Goal: Information Seeking & Learning: Learn about a topic

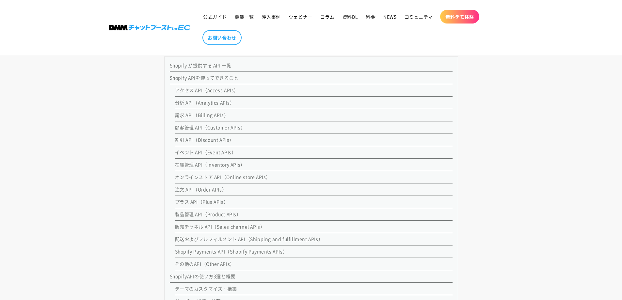
scroll to position [587, 0]
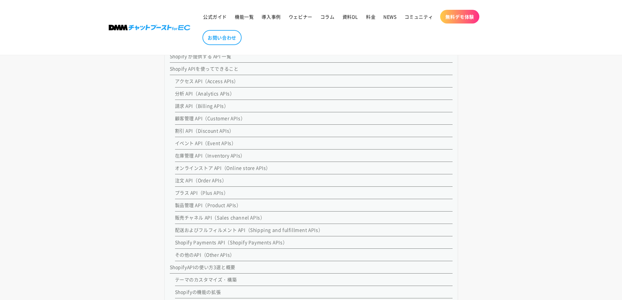
click at [244, 168] on link "オンラインストア API（Online store APIs）" at bounding box center [223, 168] width 96 height 7
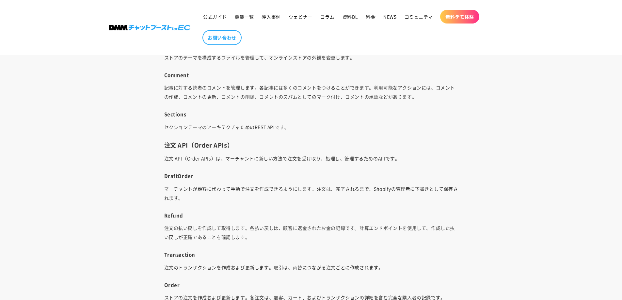
scroll to position [2463, 0]
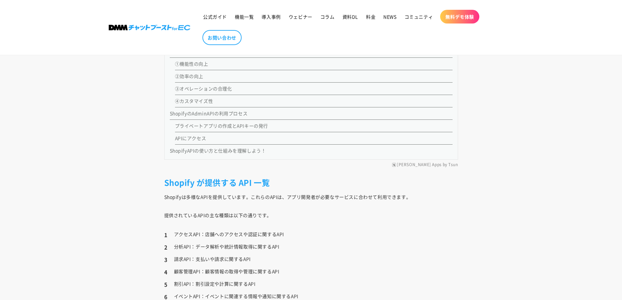
scroll to position [1022, 0]
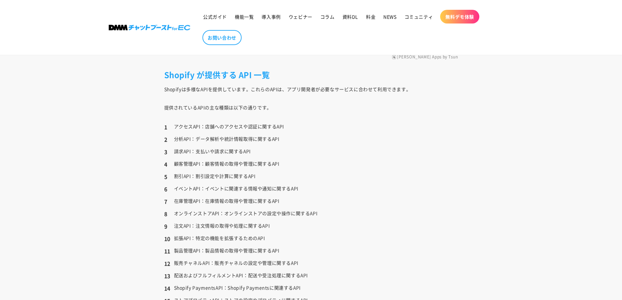
click at [250, 190] on li "イベントAPI：イベントに関連する情報や通知に関するAPI" at bounding box center [311, 188] width 294 height 9
click at [248, 203] on li "在庫管理API：在庫情報の取得や管理に関するAPI" at bounding box center [311, 200] width 294 height 9
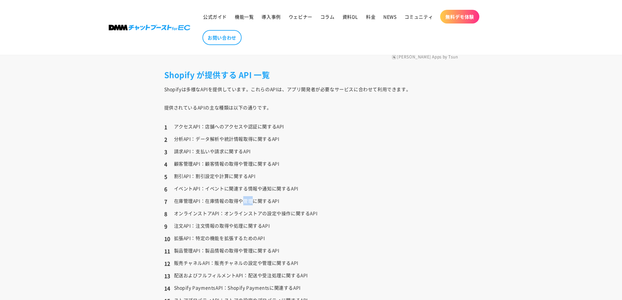
click at [248, 202] on li "在庫管理API：在庫情報の取得や管理に関するAPI" at bounding box center [311, 200] width 294 height 9
click at [262, 213] on li "オンラインストアAPI：オンラインストアの設定や操作に関するAPI" at bounding box center [311, 213] width 294 height 9
click at [264, 216] on li "オンラインストアAPI：オンラインストアの設定や操作に関するAPI" at bounding box center [311, 213] width 294 height 9
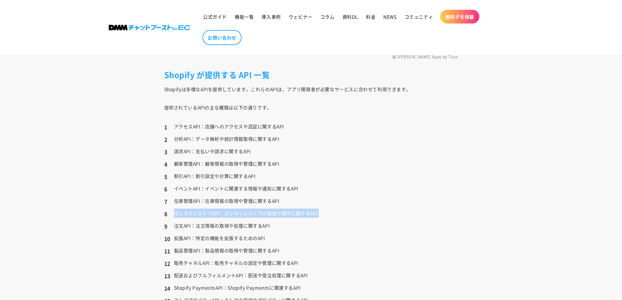
click at [265, 215] on li "オンラインストアAPI：オンラインストアの設定や操作に関するAPI" at bounding box center [311, 213] width 294 height 9
click at [323, 229] on li "注文API：注文情報の取得や処理に関するAPI" at bounding box center [311, 225] width 294 height 9
click at [249, 227] on li "注文API：注文情報の取得や処理に関するAPI" at bounding box center [311, 225] width 294 height 9
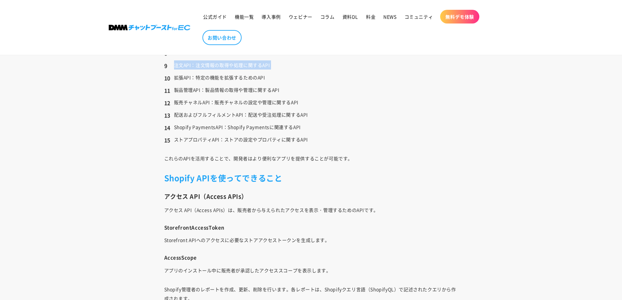
scroll to position [1240, 0]
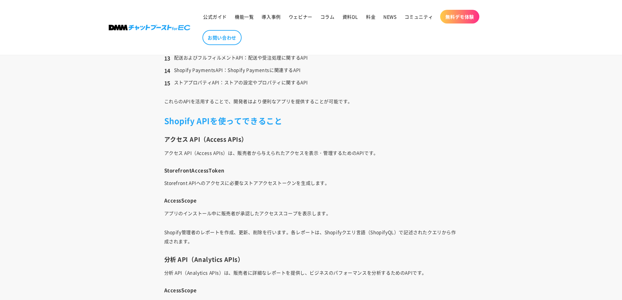
click at [326, 215] on span "アプリのインストール中に販売者が承認したアクセススコープを表示します。" at bounding box center [247, 213] width 167 height 7
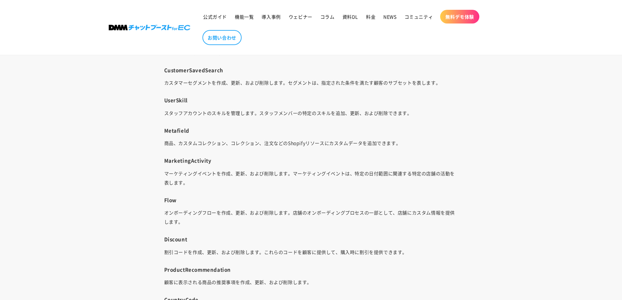
scroll to position [3940, 0]
drag, startPoint x: 180, startPoint y: 145, endPoint x: 262, endPoint y: 143, distance: 82.0
click at [262, 143] on p "商品、カスタムコレクション、コレクション、注文などのShopifyリソースにカスタムデータを追加できます。" at bounding box center [311, 142] width 294 height 9
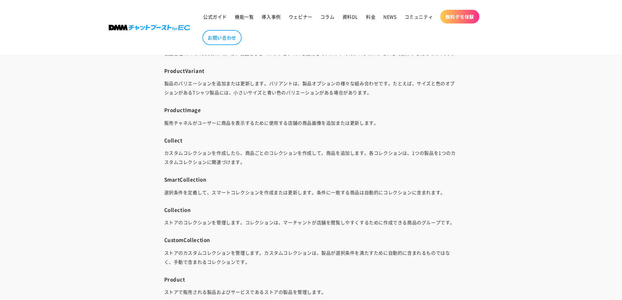
scroll to position [2982, 0]
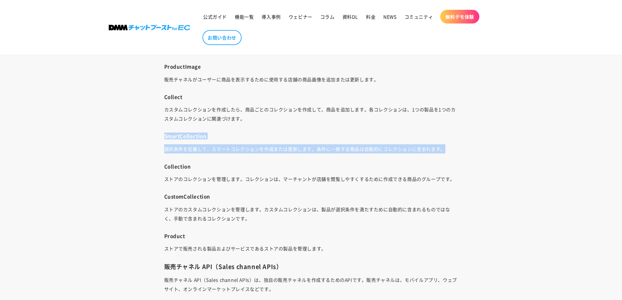
drag, startPoint x: 163, startPoint y: 138, endPoint x: 406, endPoint y: 168, distance: 244.3
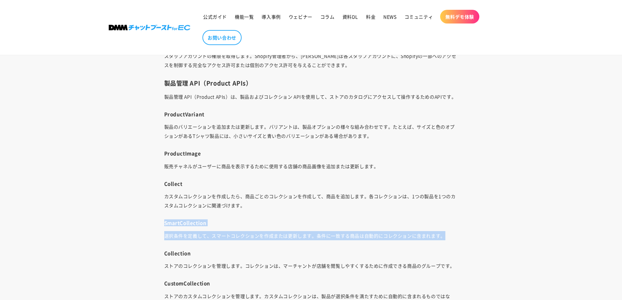
scroll to position [2938, 0]
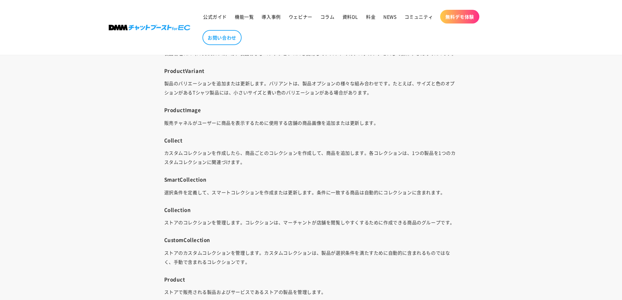
click at [250, 162] on p "カスタムコレクションを作成したら、商品ごとのコレクションを作成して、商品を追加します。各コレクションは、1つの製品を1つのカスタムコレクションに関連づけます。" at bounding box center [311, 157] width 294 height 18
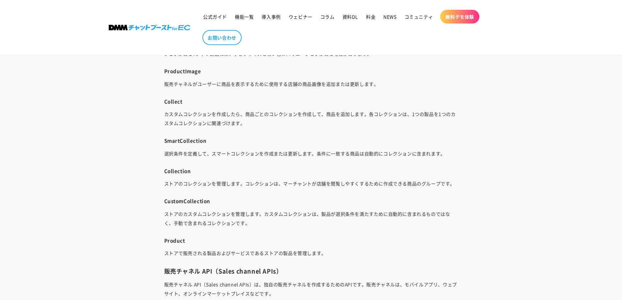
scroll to position [2982, 0]
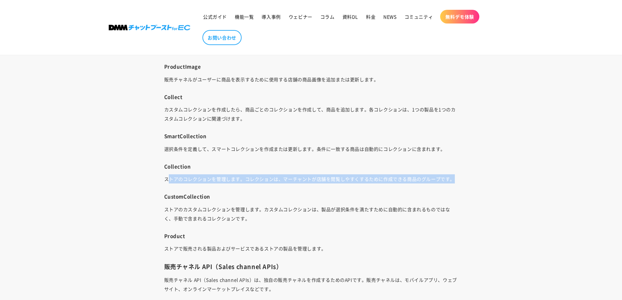
drag, startPoint x: 170, startPoint y: 177, endPoint x: 474, endPoint y: 175, distance: 303.8
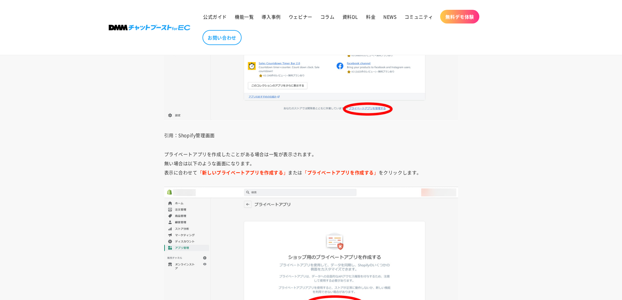
scroll to position [5421, 0]
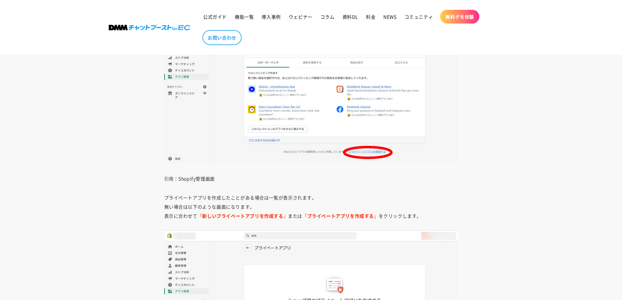
click at [274, 201] on p "プライベートアプリを作成したことがある場合は一覧が表示されます。 無い場合は以下のような画面になります。 表示に合わせて 「 新しいプライベートアプリを作成す…" at bounding box center [311, 206] width 294 height 27
click at [274, 202] on p "プライベートアプリを作成したことがある場合は一覧が表示されます。 無い場合は以下のような画面になります。 表示に合わせて 「 新しいプライベートアプリを作成す…" at bounding box center [311, 206] width 294 height 27
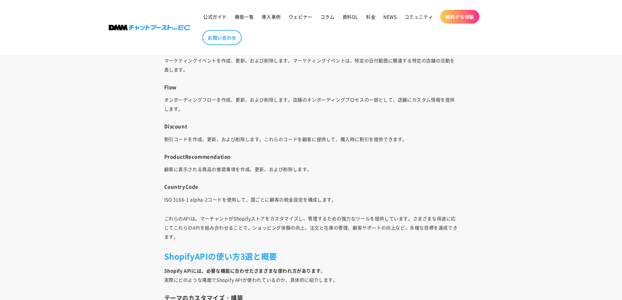
scroll to position [4027, 0]
